Goal: Task Accomplishment & Management: Manage account settings

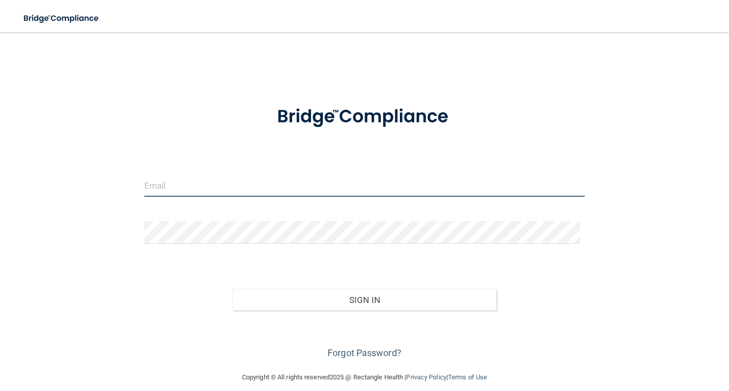
click at [169, 185] on input "email" at bounding box center [364, 185] width 440 height 23
type input "[EMAIL_ADDRESS][DOMAIN_NAME]"
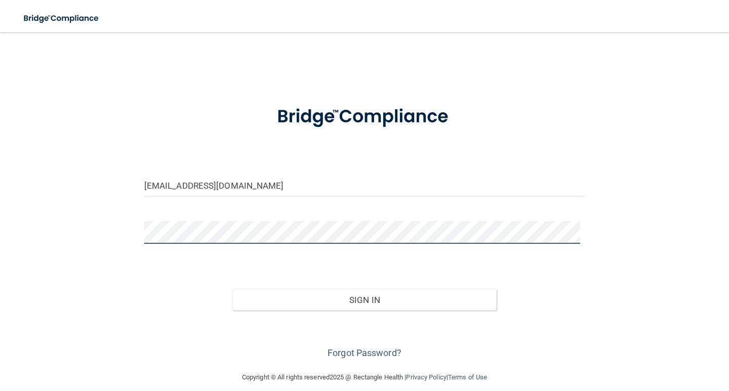
click at [232, 289] on button "Sign In" at bounding box center [364, 300] width 264 height 22
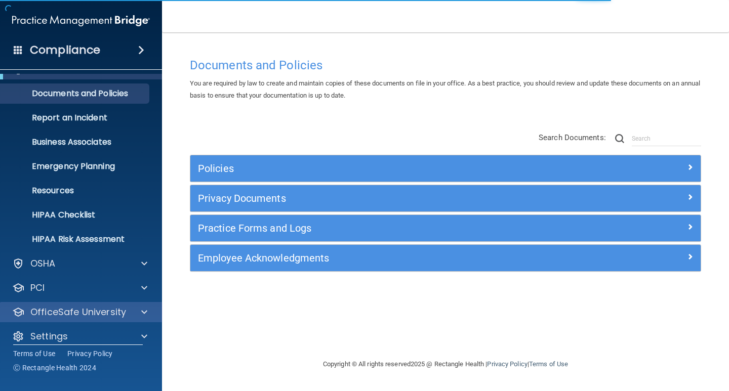
scroll to position [29, 0]
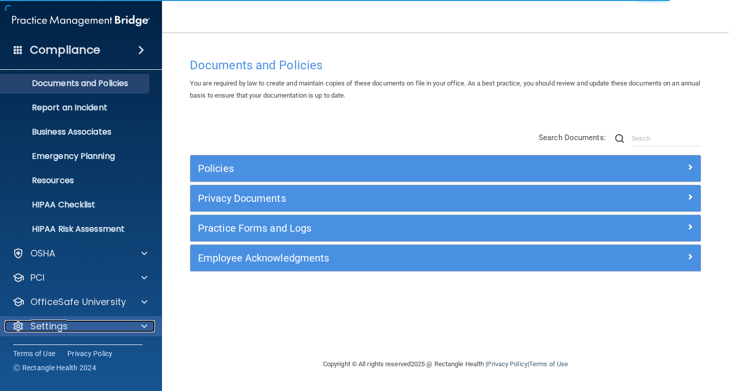
click at [72, 329] on div "Settings" at bounding box center [68, 326] width 126 height 12
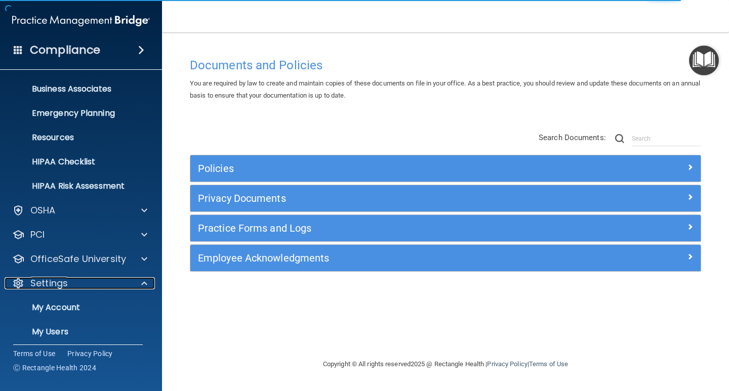
scroll to position [126, 0]
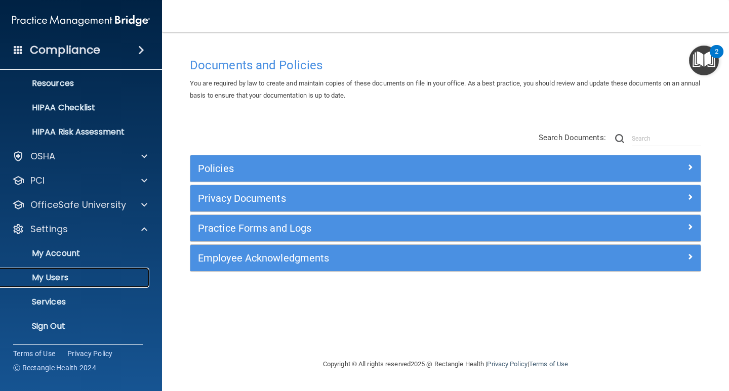
click at [71, 277] on p "My Users" at bounding box center [76, 278] width 138 height 10
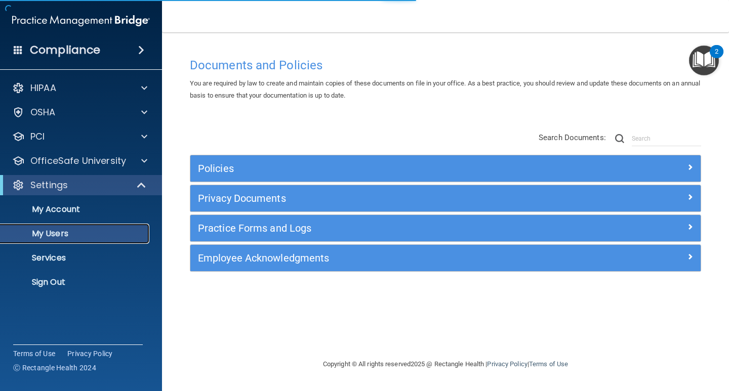
select select "20"
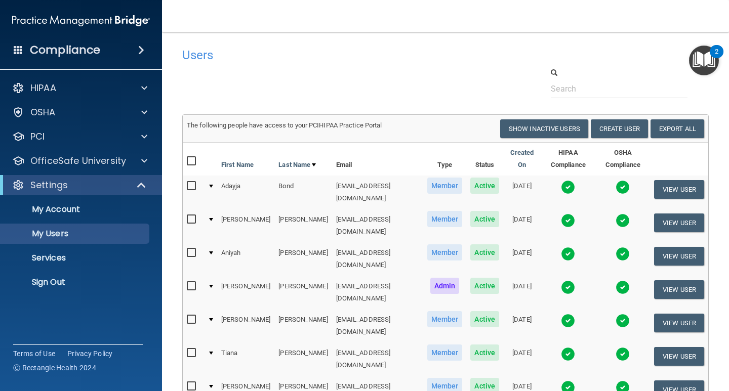
click at [329, 59] on h4 "Users" at bounding box center [332, 55] width 301 height 13
